Goal: Use online tool/utility: Utilize a website feature to perform a specific function

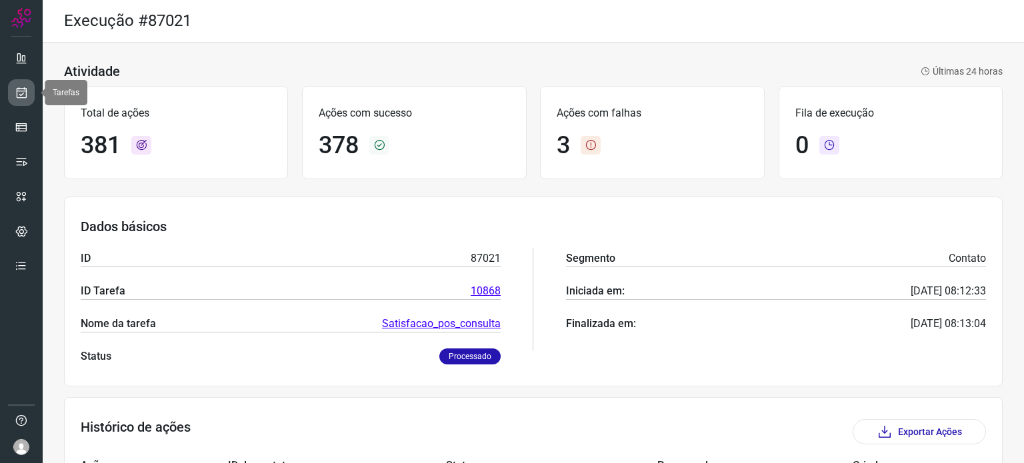
click at [22, 96] on icon at bounding box center [22, 92] width 14 height 13
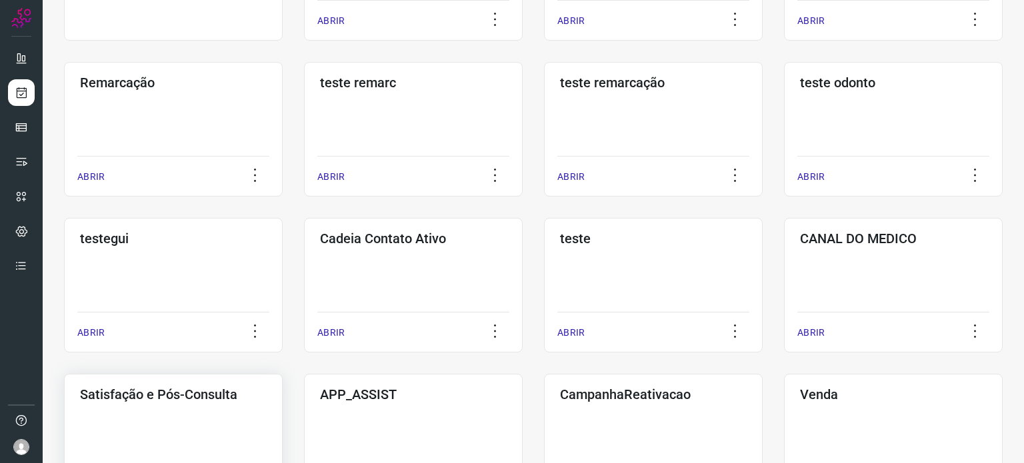
click at [164, 403] on div "Satisfação e Pós-Consulta ABRIR" at bounding box center [173, 441] width 219 height 135
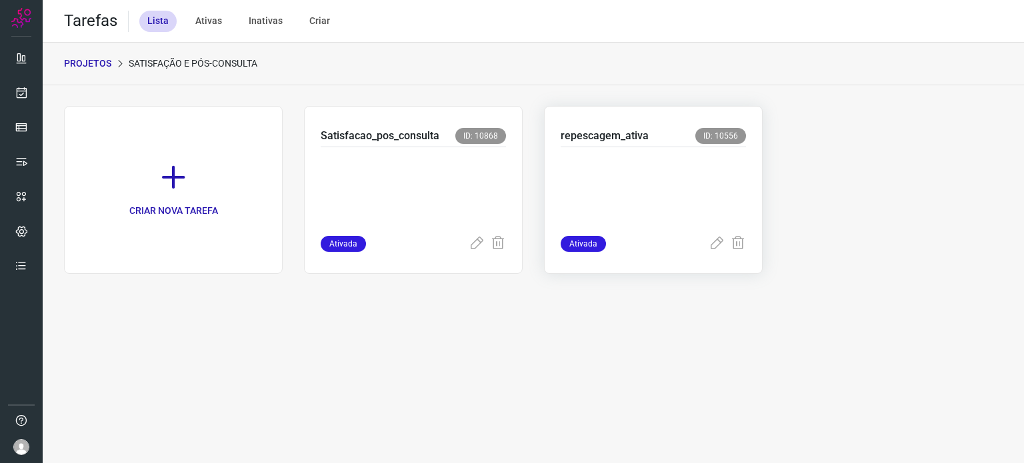
click at [626, 167] on p at bounding box center [653, 188] width 185 height 67
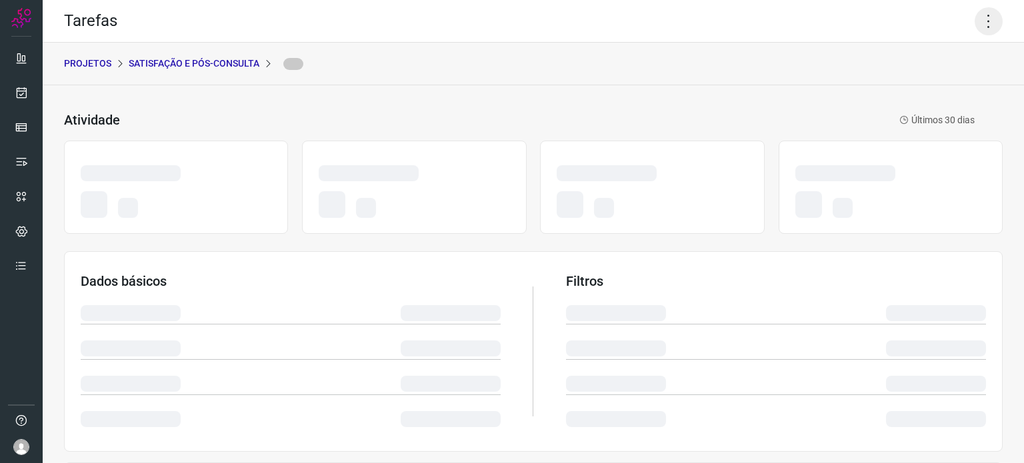
click at [985, 23] on icon at bounding box center [989, 21] width 28 height 28
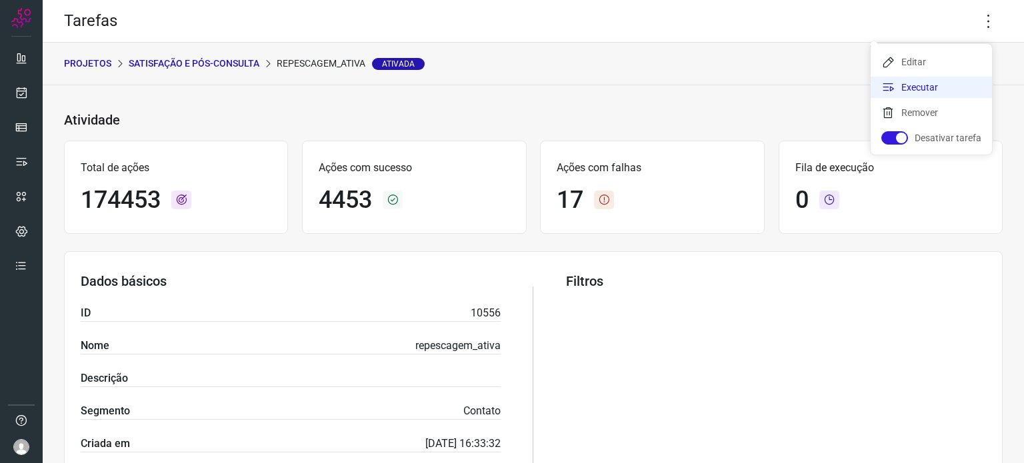
click at [939, 90] on li "Executar" at bounding box center [931, 87] width 121 height 21
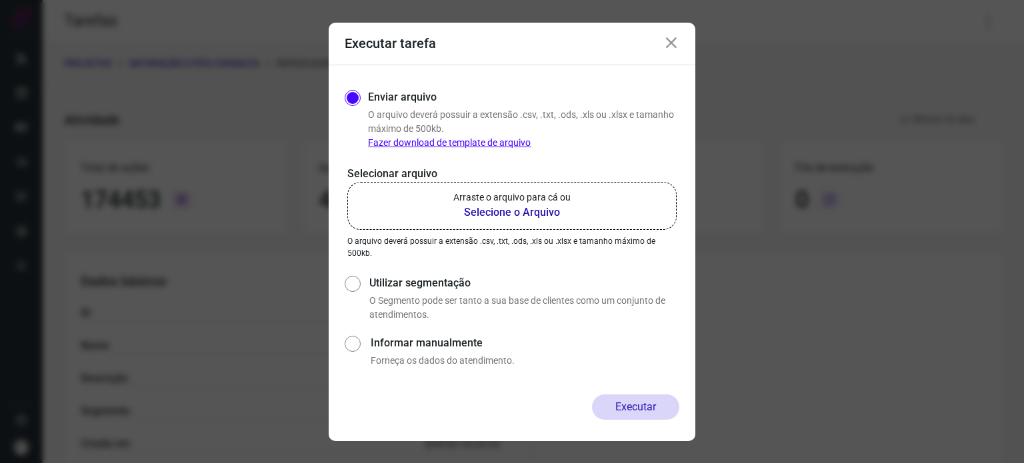
click at [619, 191] on label "Arraste o arquivo para cá ou Selecione o Arquivo" at bounding box center [511, 206] width 329 height 48
click at [0, 0] on input "Arraste o arquivo para cá ou Selecione o Arquivo" at bounding box center [0, 0] width 0 height 0
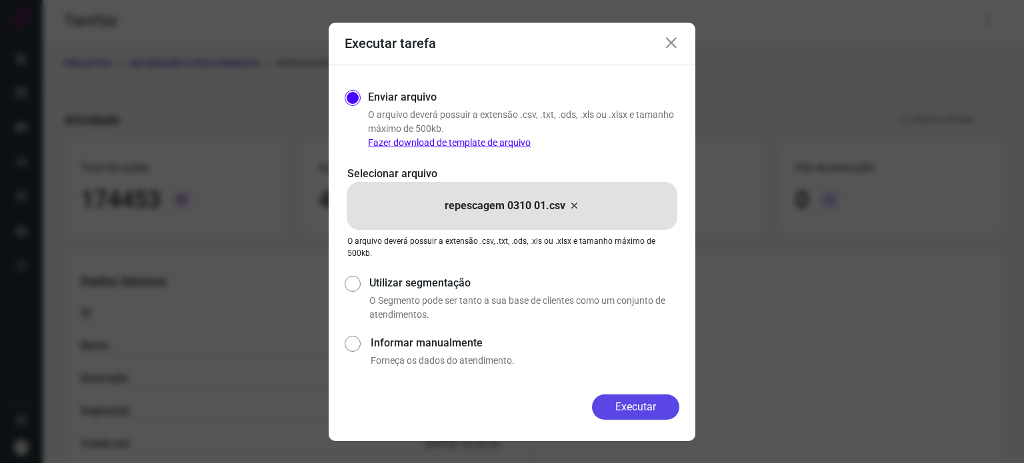
click at [634, 402] on button "Executar" at bounding box center [635, 407] width 87 height 25
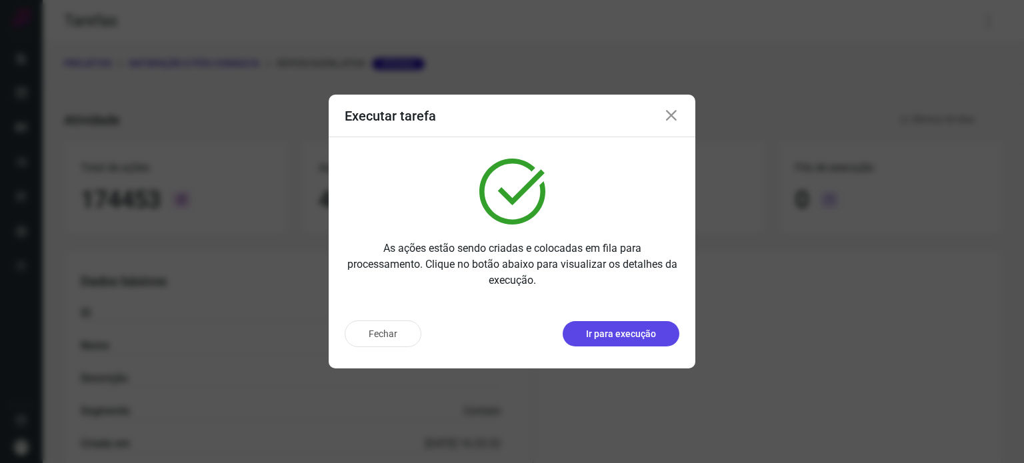
click at [629, 338] on p "Ir para execução" at bounding box center [621, 334] width 70 height 14
